Goal: Task Accomplishment & Management: Manage account settings

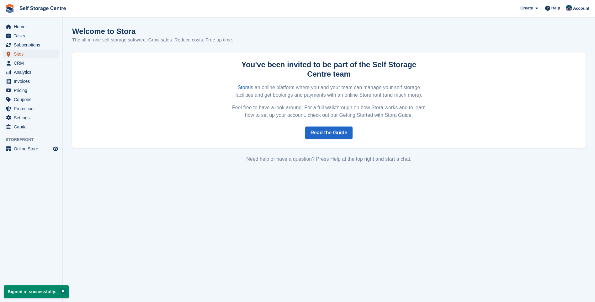
click at [16, 54] on span "Sites" at bounding box center [33, 54] width 38 height 9
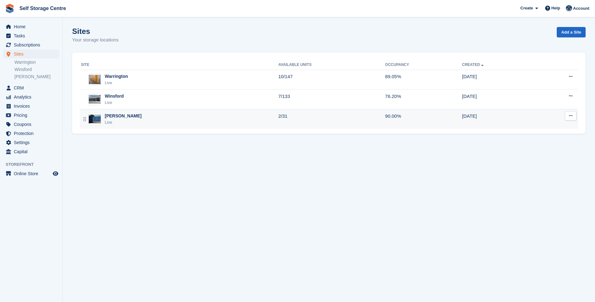
click at [126, 120] on div "Arley Live" at bounding box center [179, 119] width 197 height 13
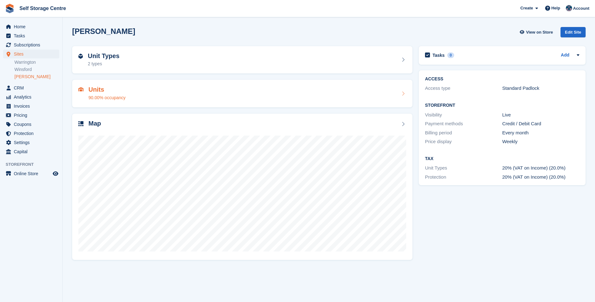
click at [167, 90] on div "Units 90.00% occupancy" at bounding box center [242, 93] width 328 height 15
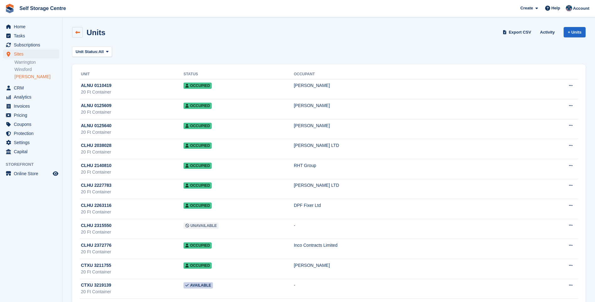
click at [72, 32] on link at bounding box center [77, 32] width 11 height 11
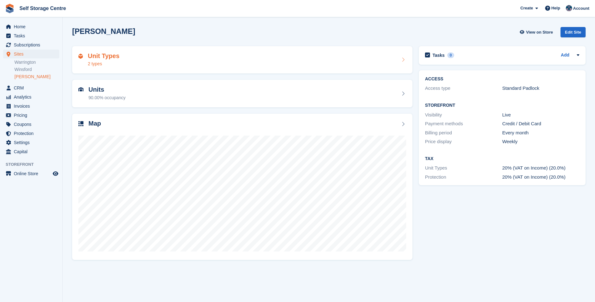
click at [146, 57] on div "Unit Types 2 types" at bounding box center [242, 59] width 328 height 15
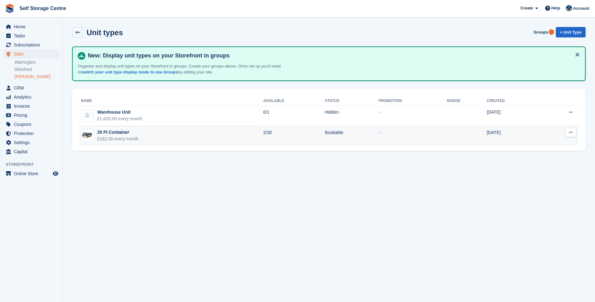
click at [188, 139] on td "20 Ft Container £182.00 every month" at bounding box center [171, 136] width 183 height 20
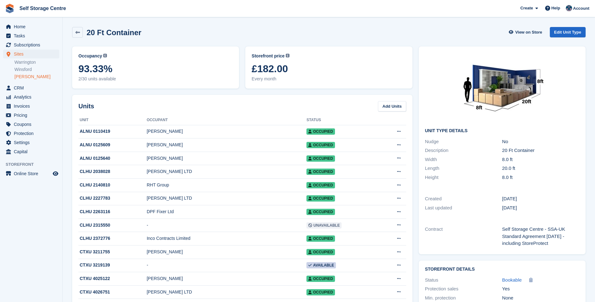
click at [20, 75] on link "[PERSON_NAME]" at bounding box center [36, 77] width 45 height 6
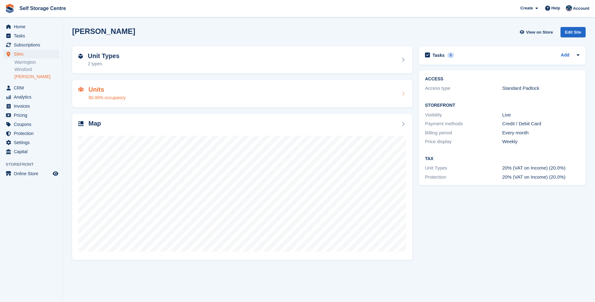
click at [92, 95] on div "90.00% occupancy" at bounding box center [106, 97] width 37 height 7
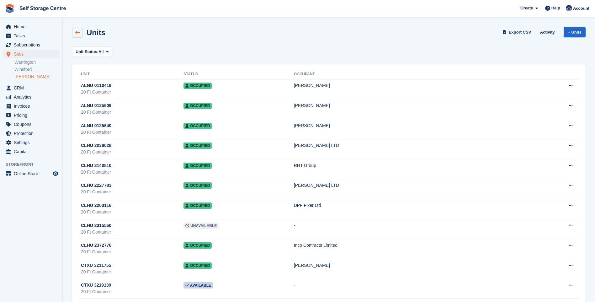
click at [75, 29] on link at bounding box center [77, 32] width 11 height 11
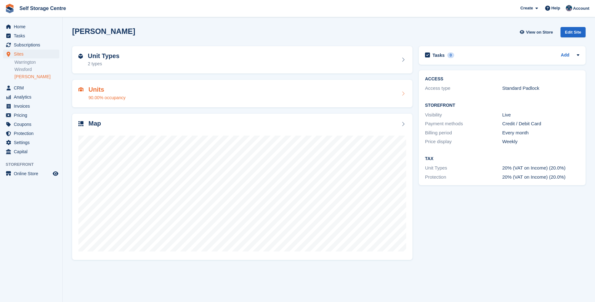
click at [132, 97] on div "Units 90.00% occupancy" at bounding box center [242, 93] width 328 height 15
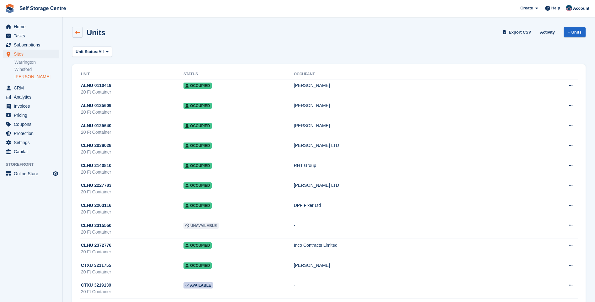
click at [77, 31] on icon at bounding box center [77, 32] width 5 height 5
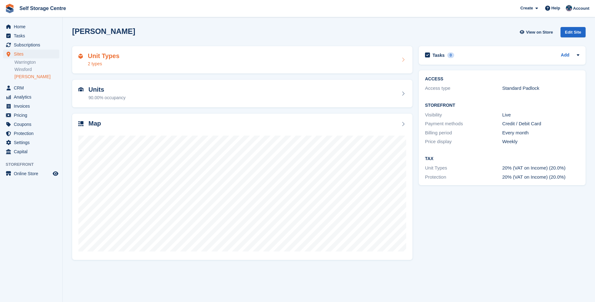
click at [129, 55] on div "Unit Types 2 types" at bounding box center [242, 59] width 328 height 15
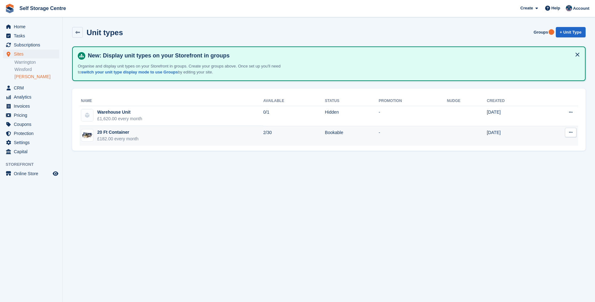
click at [116, 145] on td "20 Ft Container £182.00 every month" at bounding box center [171, 136] width 183 height 20
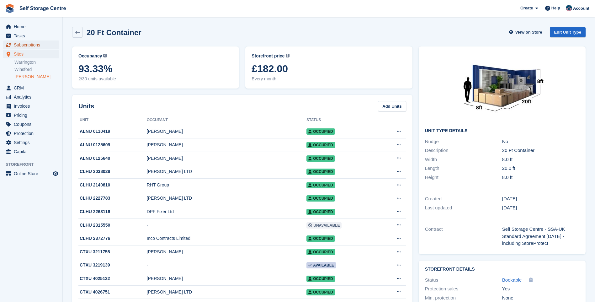
click at [29, 47] on span "Subscriptions" at bounding box center [33, 44] width 38 height 9
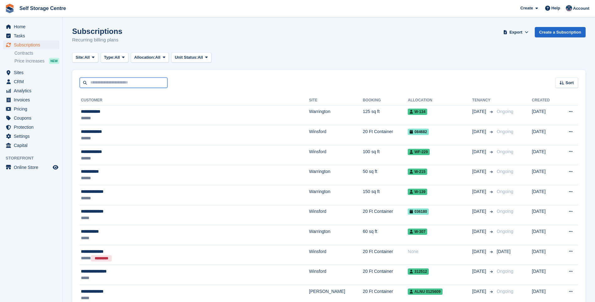
click at [136, 79] on input "text" at bounding box center [124, 82] width 88 height 10
type input "**********"
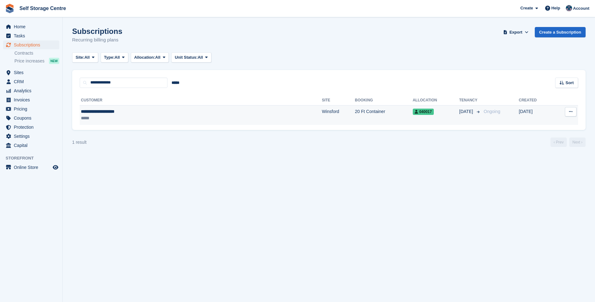
click at [129, 111] on div "**********" at bounding box center [144, 111] width 126 height 7
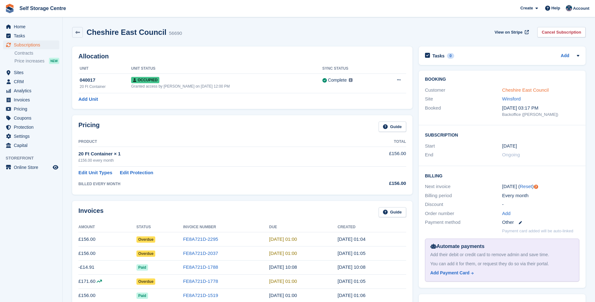
click at [518, 91] on link "Cheshire East Council" at bounding box center [525, 89] width 46 height 5
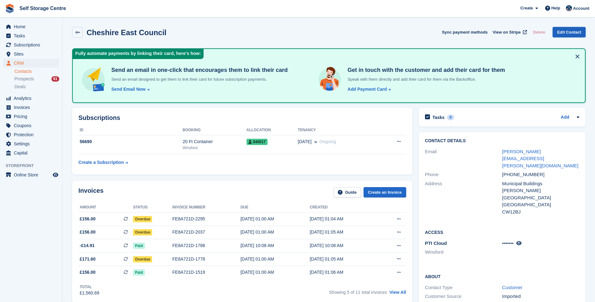
click at [569, 34] on link "Edit Contact" at bounding box center [569, 32] width 33 height 10
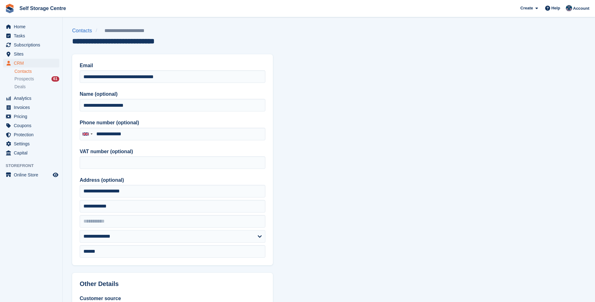
type input "**********"
drag, startPoint x: 179, startPoint y: 78, endPoint x: -10, endPoint y: 87, distance: 189.0
click at [0, 87] on html "Self Storage Centre Create Subscription Invoice Contact Deal Discount Page Help…" at bounding box center [297, 151] width 595 height 302
click at [97, 76] on input "Email" at bounding box center [173, 76] width 186 height 13
paste input "**********"
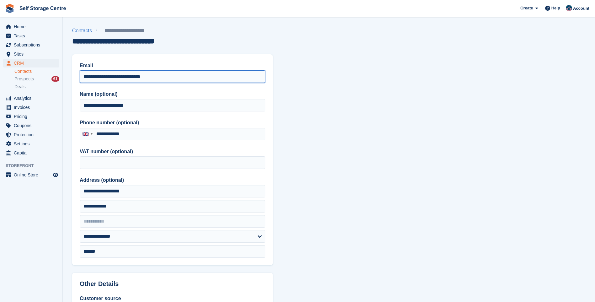
type input "**********"
click at [367, 102] on section "**********" at bounding box center [329, 267] width 532 height 535
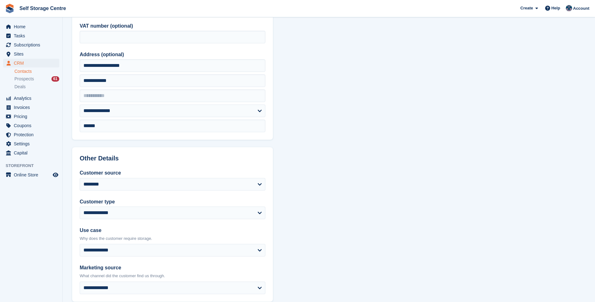
scroll to position [233, 0]
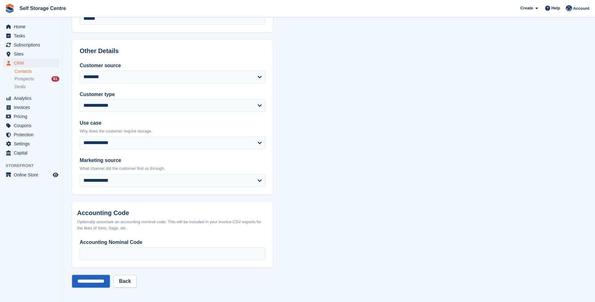
click at [98, 280] on input "**********" at bounding box center [91, 281] width 38 height 13
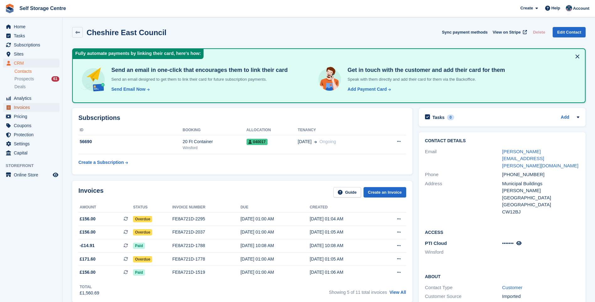
click at [19, 107] on span "Invoices" at bounding box center [33, 107] width 38 height 9
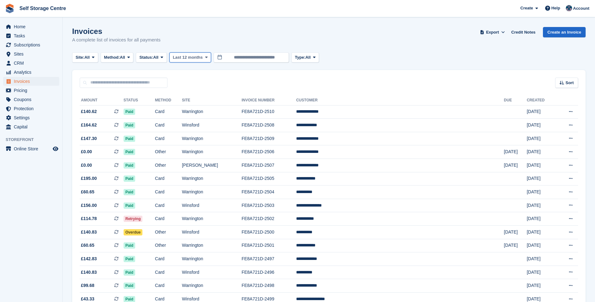
click at [194, 56] on span "Last 12 months" at bounding box center [188, 57] width 30 height 6
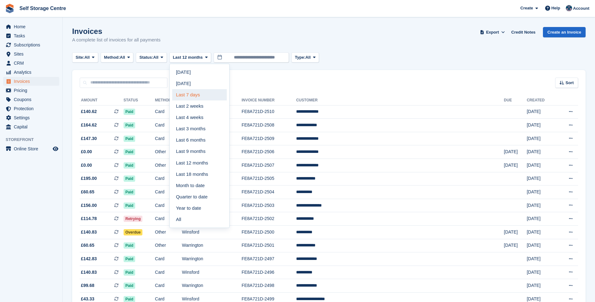
click at [198, 92] on link "Last 7 days" at bounding box center [199, 94] width 55 height 11
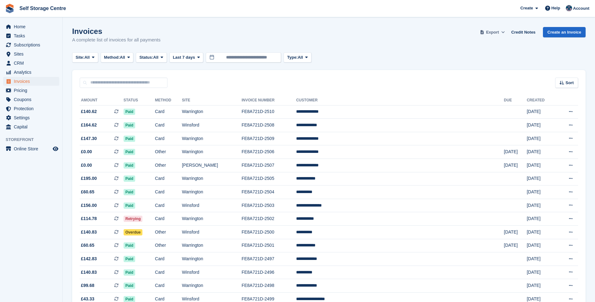
click at [499, 31] on span "Export" at bounding box center [492, 32] width 13 height 6
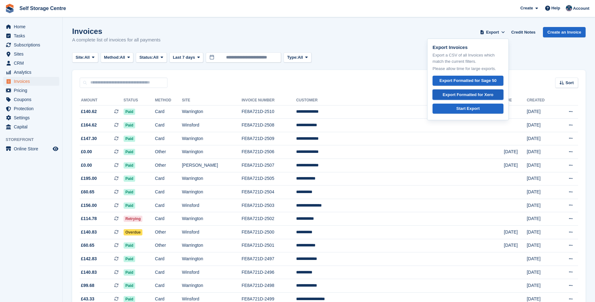
click at [478, 94] on div "Export Formatted for Xero" at bounding box center [468, 95] width 51 height 6
click at [21, 23] on span "Home" at bounding box center [33, 26] width 38 height 9
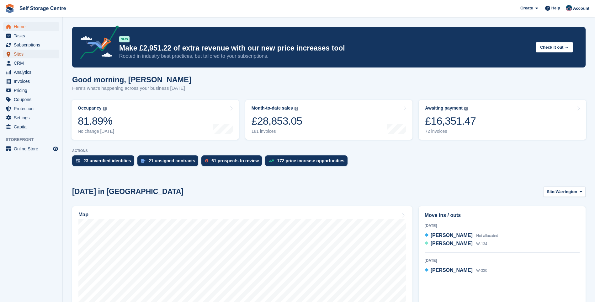
click at [19, 55] on span "Sites" at bounding box center [33, 54] width 38 height 9
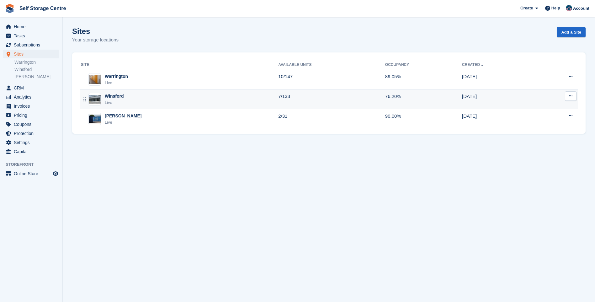
click at [126, 99] on div "Winsford Live" at bounding box center [179, 99] width 197 height 13
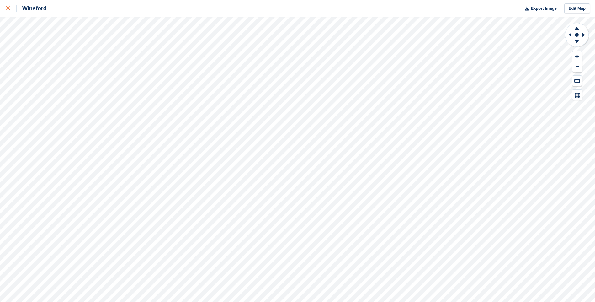
click at [9, 8] on icon at bounding box center [8, 8] width 4 height 4
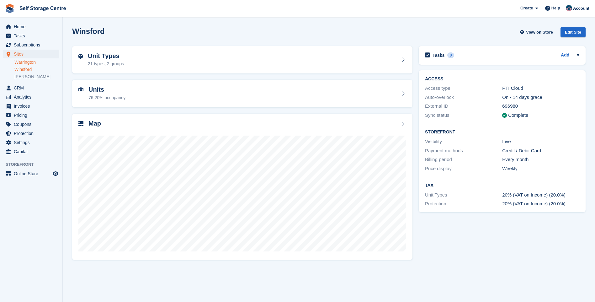
click at [30, 62] on link "Warrington" at bounding box center [36, 62] width 45 height 6
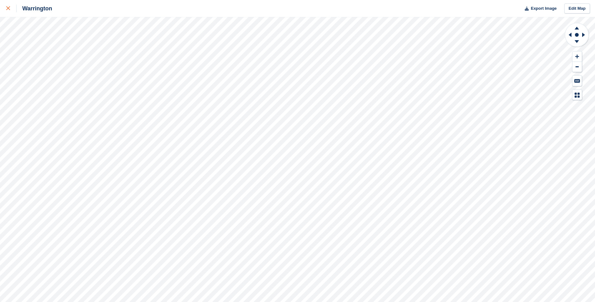
click at [8, 8] on icon at bounding box center [8, 8] width 4 height 4
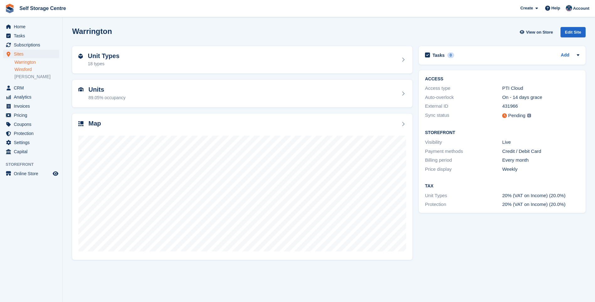
click at [24, 69] on link "Winsford" at bounding box center [36, 69] width 45 height 6
click at [29, 69] on link "Winsford" at bounding box center [36, 69] width 45 height 6
click at [31, 68] on link "Winsford" at bounding box center [36, 69] width 45 height 6
click at [26, 68] on link "Winsford" at bounding box center [36, 69] width 45 height 6
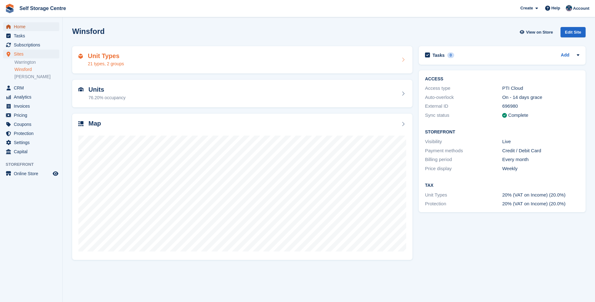
drag, startPoint x: 24, startPoint y: 27, endPoint x: 82, endPoint y: 55, distance: 64.1
click at [24, 27] on span "Home" at bounding box center [33, 26] width 38 height 9
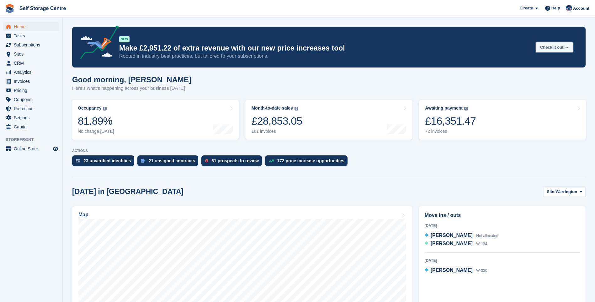
click at [556, 47] on button "Check it out →" at bounding box center [554, 47] width 37 height 10
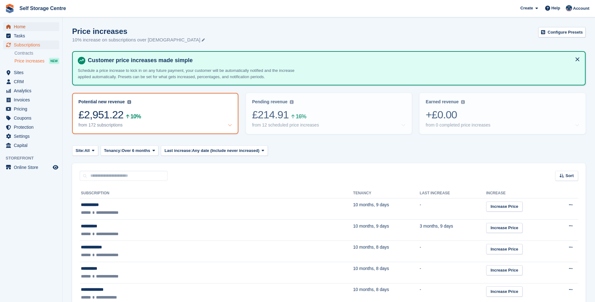
click at [17, 26] on span "Home" at bounding box center [33, 26] width 38 height 9
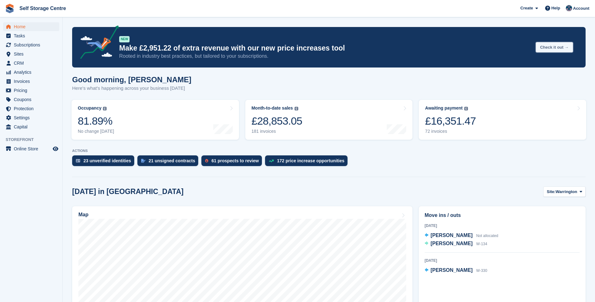
click at [543, 46] on button "Check it out →" at bounding box center [554, 47] width 37 height 10
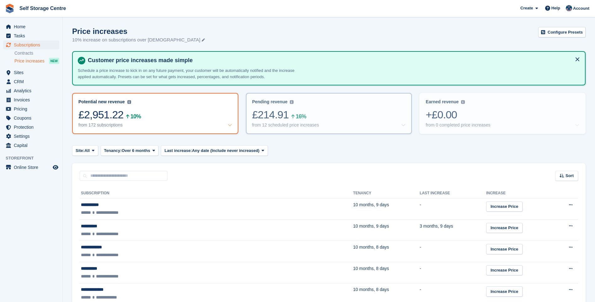
click at [344, 113] on div "£214.91 16%" at bounding box center [329, 114] width 154 height 13
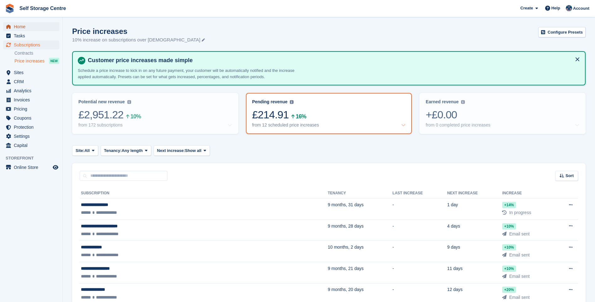
click at [32, 24] on span "Home" at bounding box center [33, 26] width 38 height 9
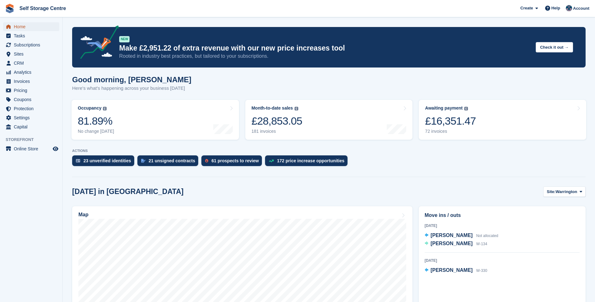
click at [38, 25] on span "Home" at bounding box center [33, 26] width 38 height 9
click at [560, 45] on button "Check it out →" at bounding box center [554, 47] width 37 height 10
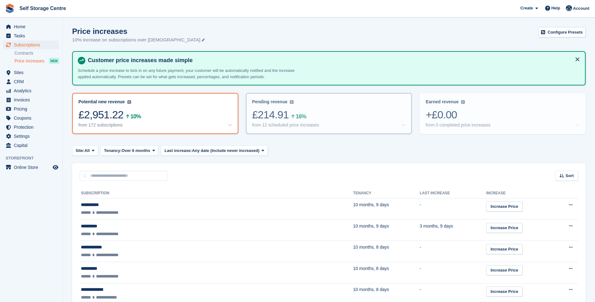
click at [331, 112] on div "£214.91 16%" at bounding box center [329, 114] width 154 height 13
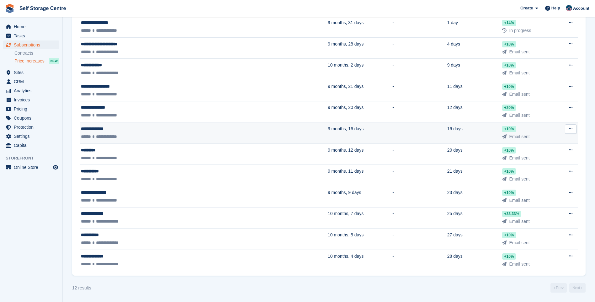
scroll to position [88, 0]
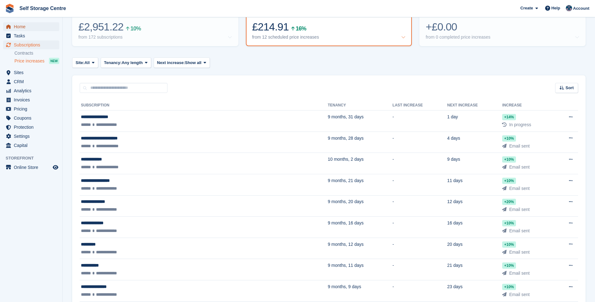
click at [27, 26] on span "Home" at bounding box center [33, 26] width 38 height 9
